Goal: Transaction & Acquisition: Subscribe to service/newsletter

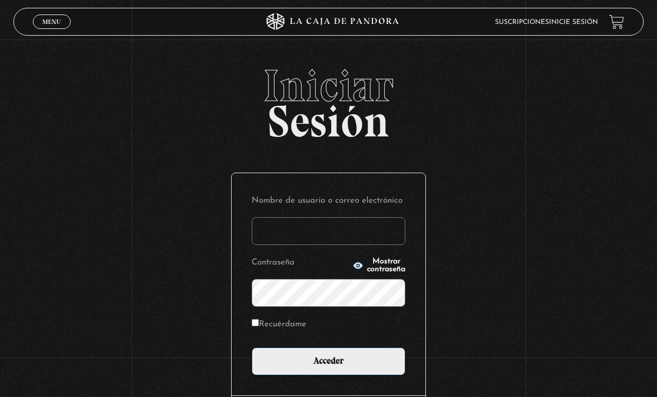
type input "[EMAIL_ADDRESS][DOMAIN_NAME]"
click at [328, 367] on input "Acceder" at bounding box center [329, 361] width 154 height 28
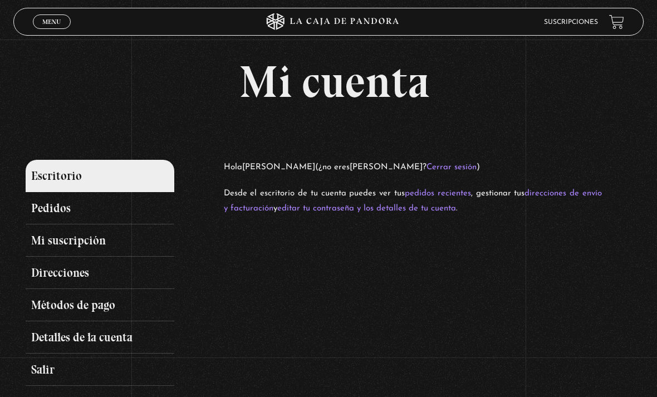
click at [53, 25] on span "Menu" at bounding box center [51, 21] width 18 height 7
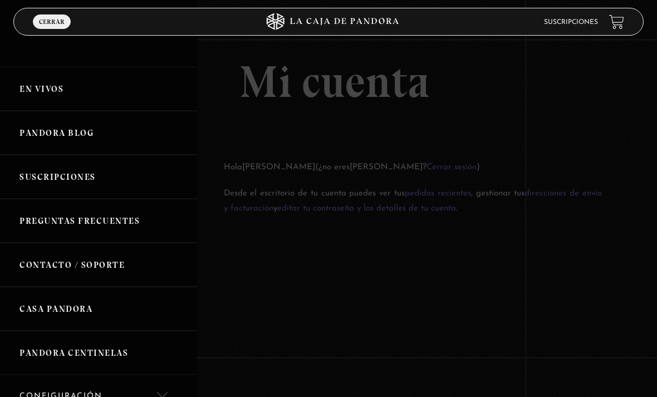
click at [377, 25] on icon at bounding box center [328, 21] width 197 height 17
click at [377, 29] on icon at bounding box center [328, 21] width 197 height 17
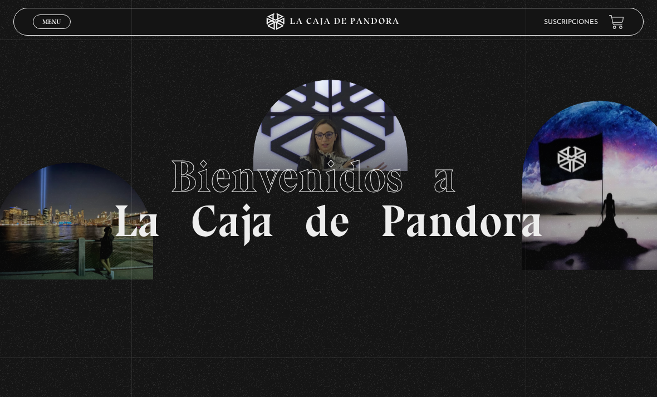
click at [42, 20] on span "Menu" at bounding box center [51, 21] width 18 height 7
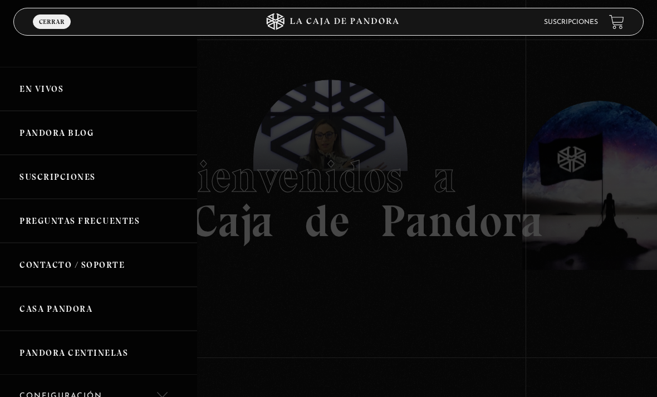
click at [45, 88] on link "En vivos" at bounding box center [98, 89] width 197 height 44
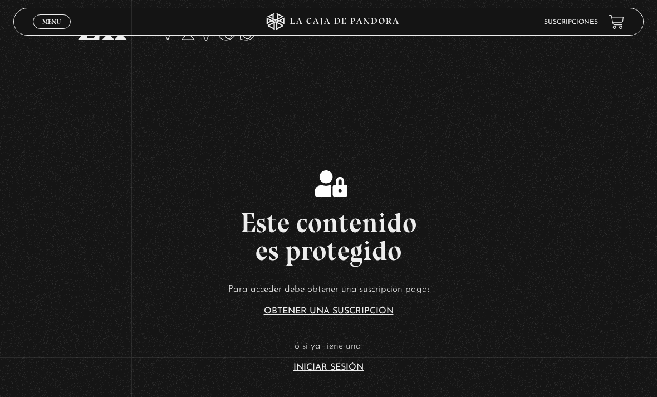
scroll to position [68, 0]
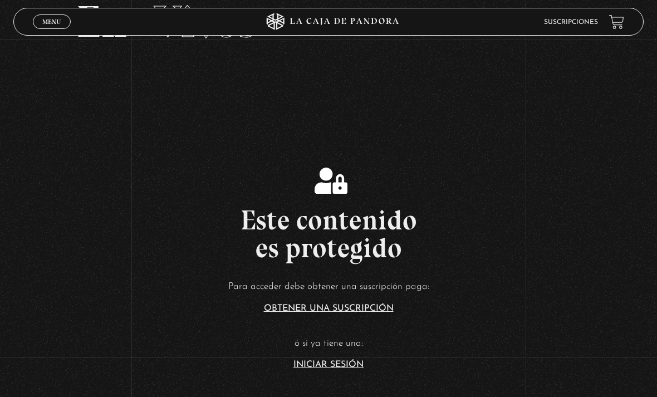
click at [379, 313] on link "Obtener una suscripción" at bounding box center [329, 308] width 130 height 9
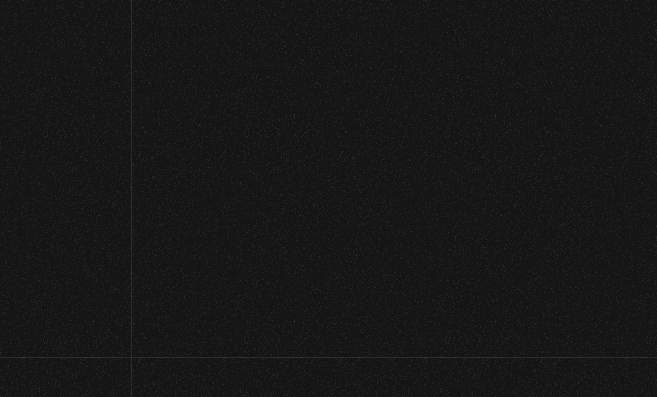
scroll to position [103, 0]
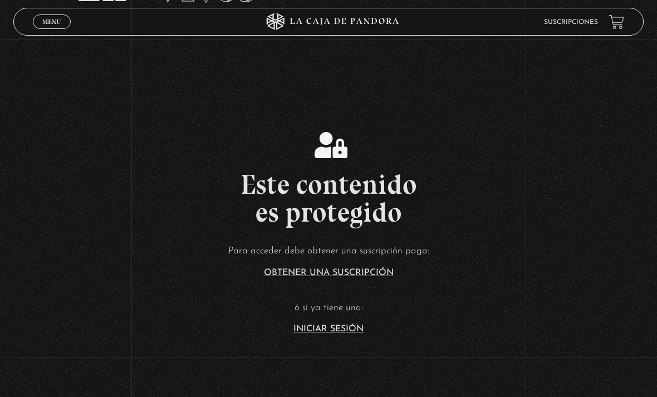
click at [55, 19] on span "Menu" at bounding box center [51, 21] width 18 height 7
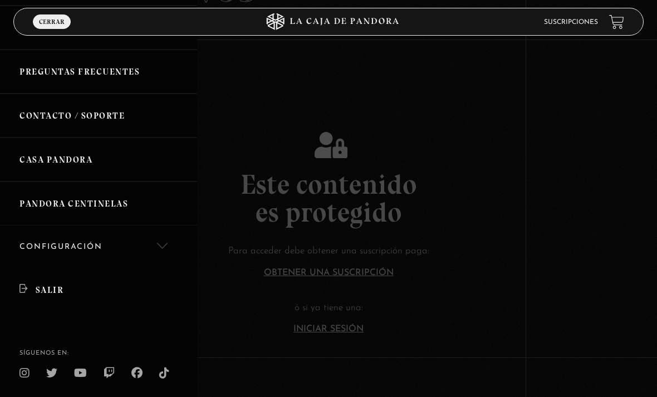
click at [522, 187] on div at bounding box center [328, 198] width 657 height 397
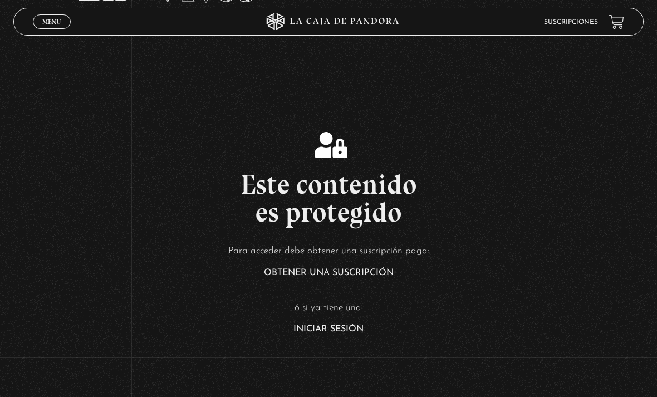
scroll to position [147, 0]
click at [505, 201] on h2 "Este contenido es protegido" at bounding box center [328, 198] width 657 height 56
click at [336, 358] on section "Este contenido es protegido Para acceder debe obtener una suscripción paga: Obt…" at bounding box center [328, 222] width 657 height 317
click at [352, 333] on link "Iniciar Sesión" at bounding box center [328, 328] width 70 height 9
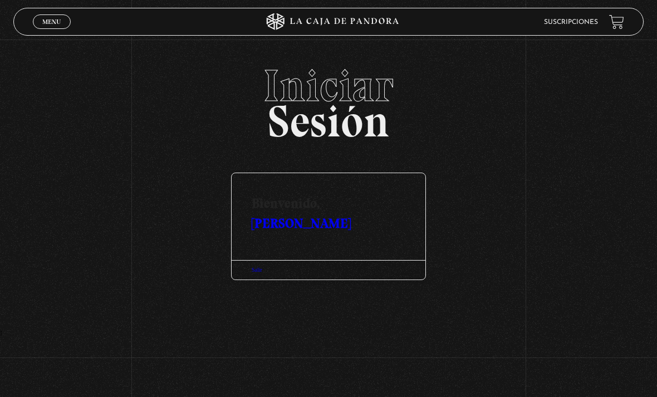
click at [60, 19] on span "Menu" at bounding box center [51, 21] width 18 height 7
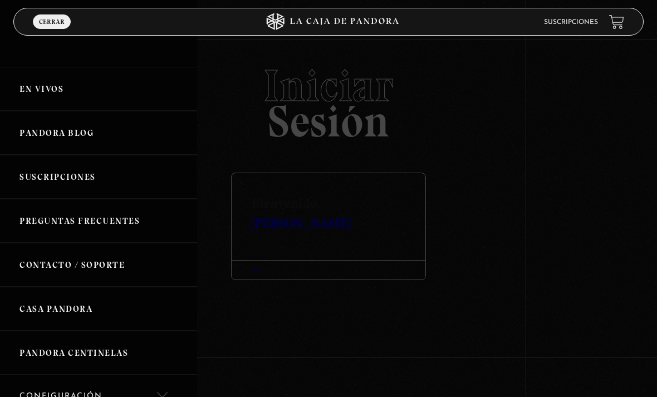
click at [45, 77] on link "En vivos" at bounding box center [98, 89] width 197 height 44
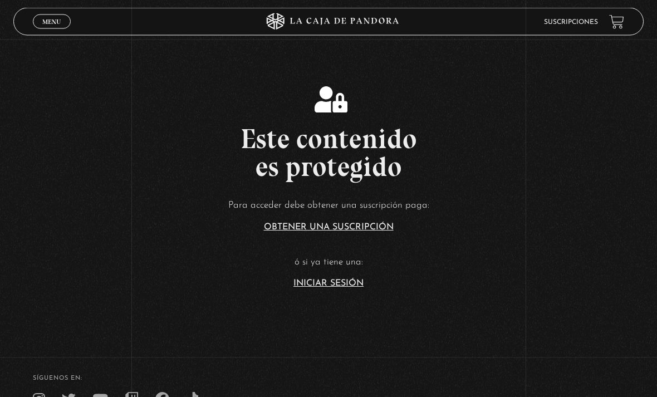
scroll to position [149, 0]
click at [368, 231] on link "Obtener una suscripción" at bounding box center [329, 227] width 130 height 9
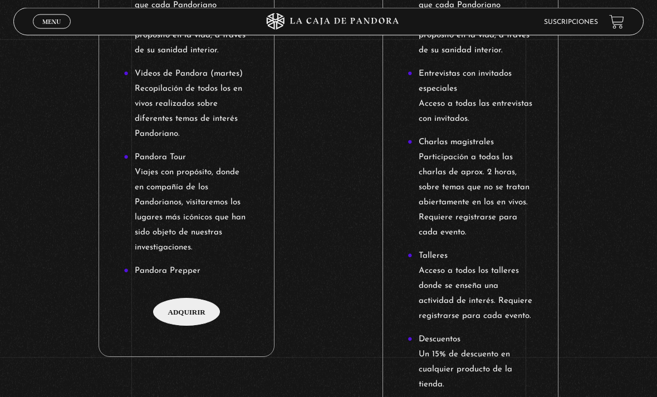
scroll to position [882, 0]
click at [182, 319] on span "Adquirir" at bounding box center [186, 312] width 67 height 28
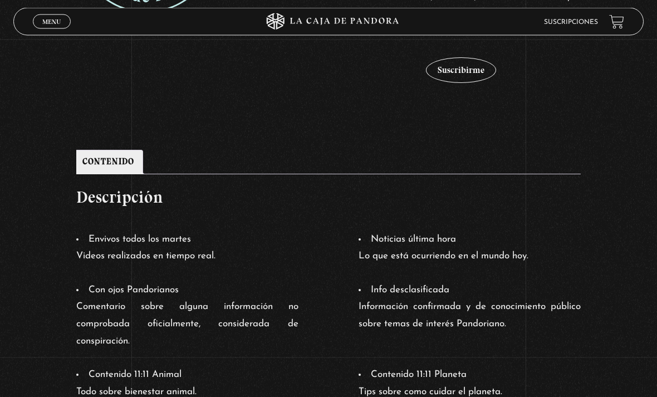
scroll to position [385, 0]
click at [451, 76] on button "Suscribirme" at bounding box center [461, 70] width 70 height 26
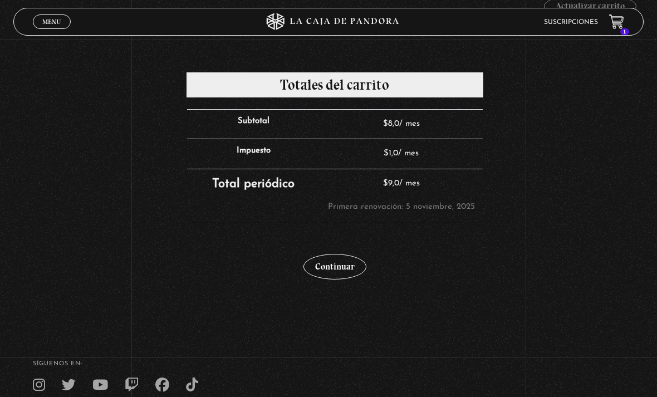
scroll to position [305, 0]
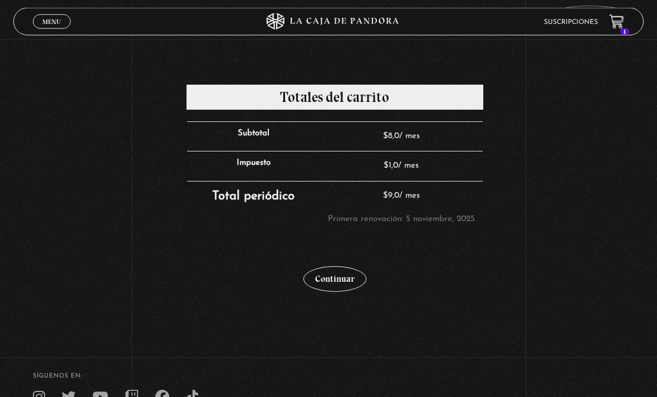
click at [346, 281] on link "Continuar" at bounding box center [334, 280] width 63 height 26
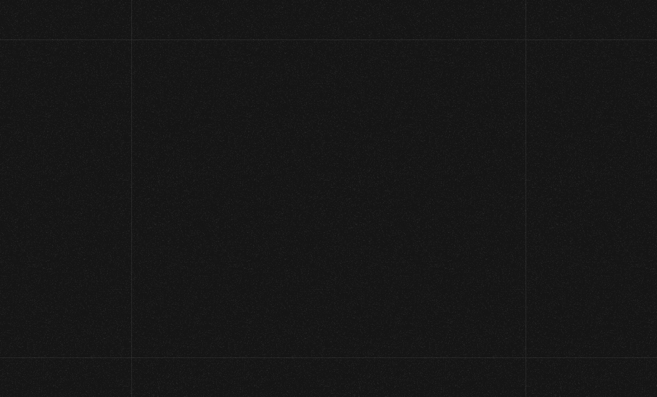
select select "CR-C"
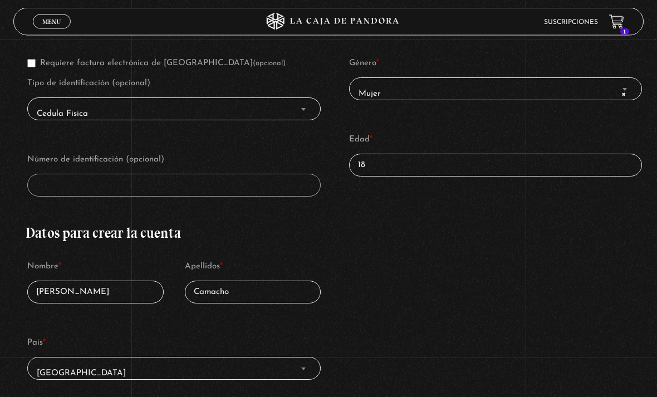
scroll to position [228, 0]
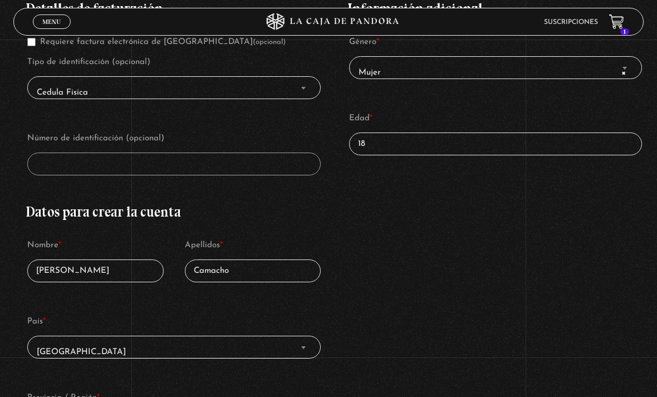
click at [481, 149] on input "18" at bounding box center [495, 143] width 293 height 23
type input "1"
type input "28"
click at [476, 183] on div "Información adicional Género * Mujer Hombre × Mujer Edad * 28" at bounding box center [495, 85] width 297 height 200
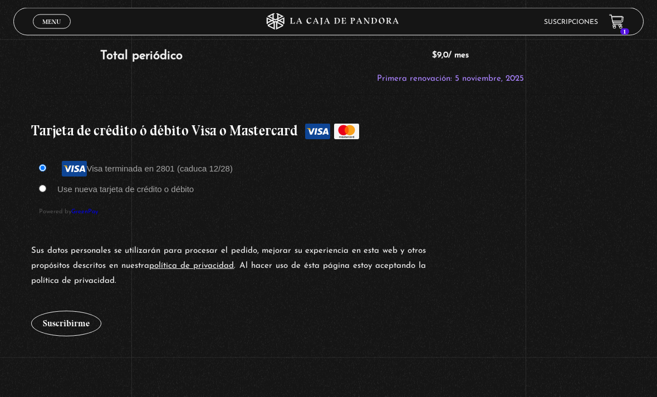
scroll to position [940, 0]
click at [72, 322] on button "Suscribirme" at bounding box center [66, 323] width 70 height 26
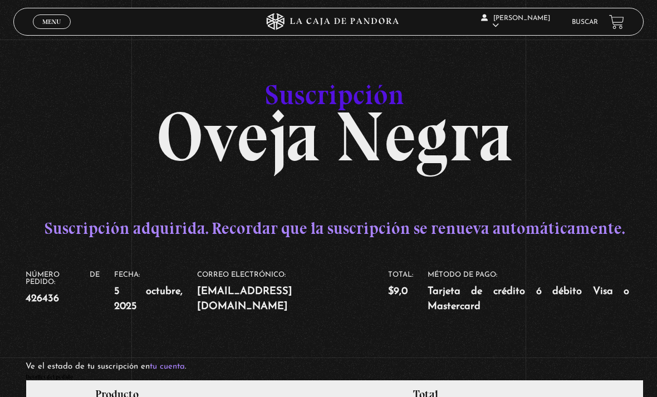
click at [46, 28] on link "Menu Cerrar" at bounding box center [52, 21] width 38 height 14
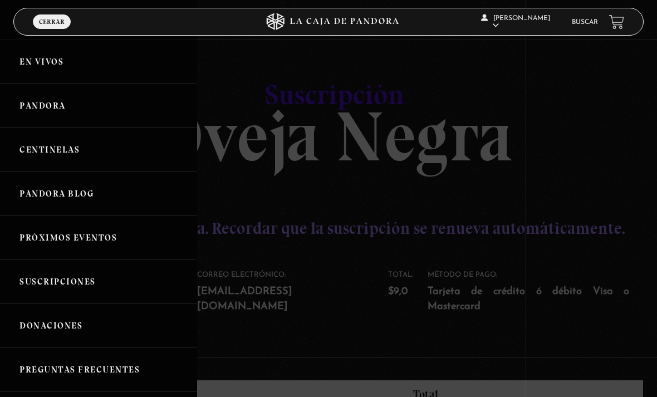
click at [37, 116] on link "Pandora" at bounding box center [98, 105] width 197 height 44
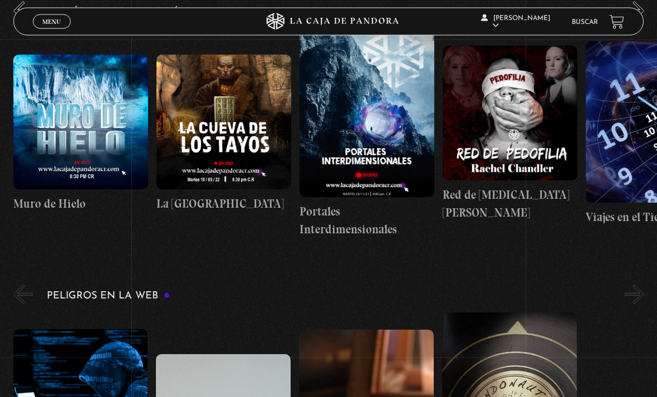
scroll to position [1585, 0]
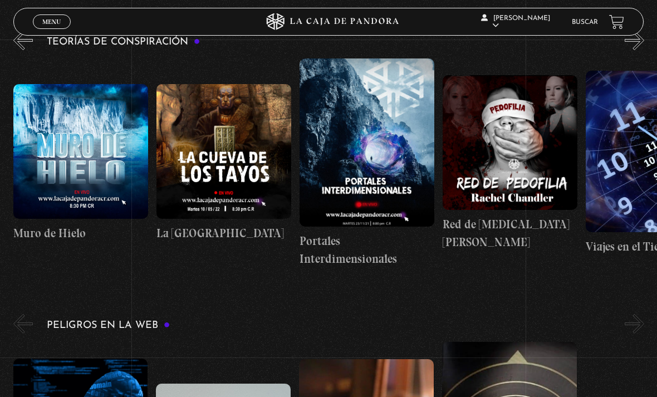
click at [344, 140] on figure at bounding box center [366, 142] width 135 height 168
